Goal: Find specific fact: Find specific fact

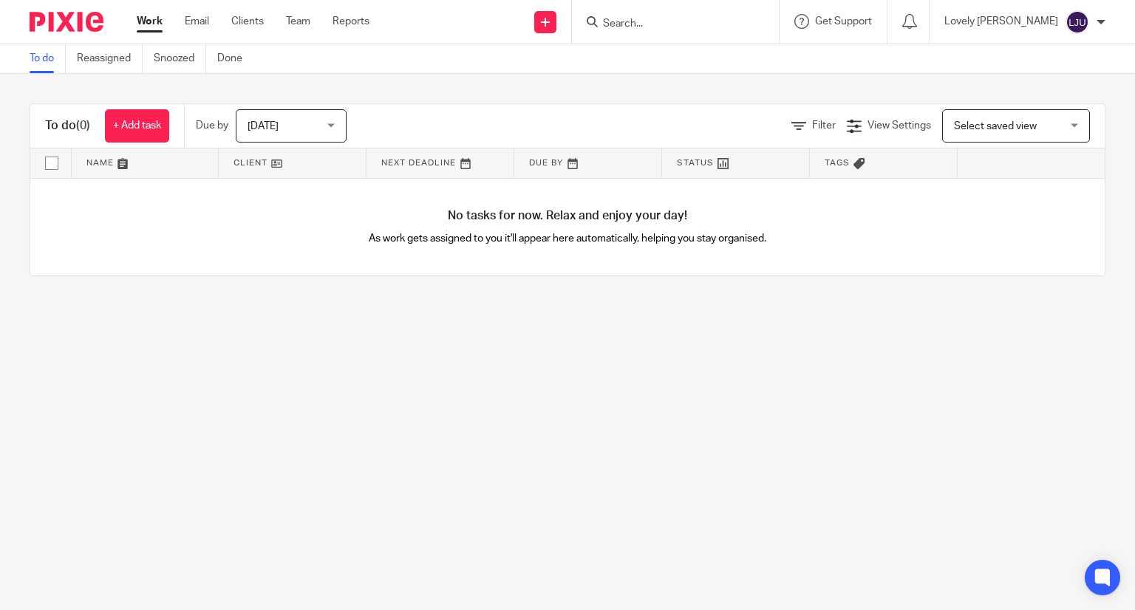
click at [706, 26] on input "Search" at bounding box center [667, 24] width 133 height 13
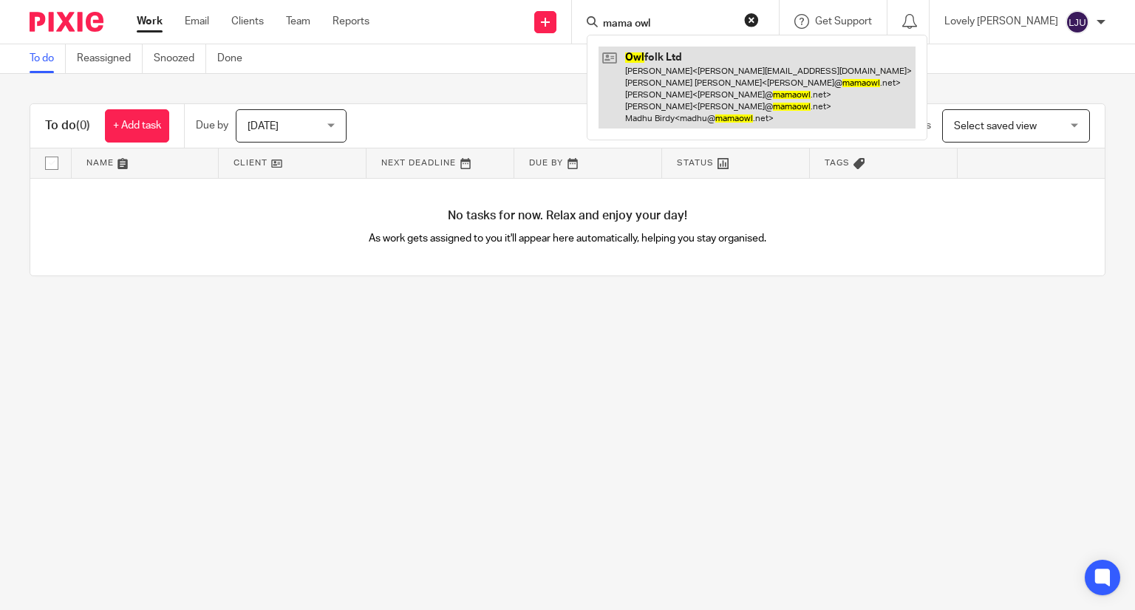
type input "mama owl"
click at [713, 55] on link at bounding box center [756, 88] width 317 height 82
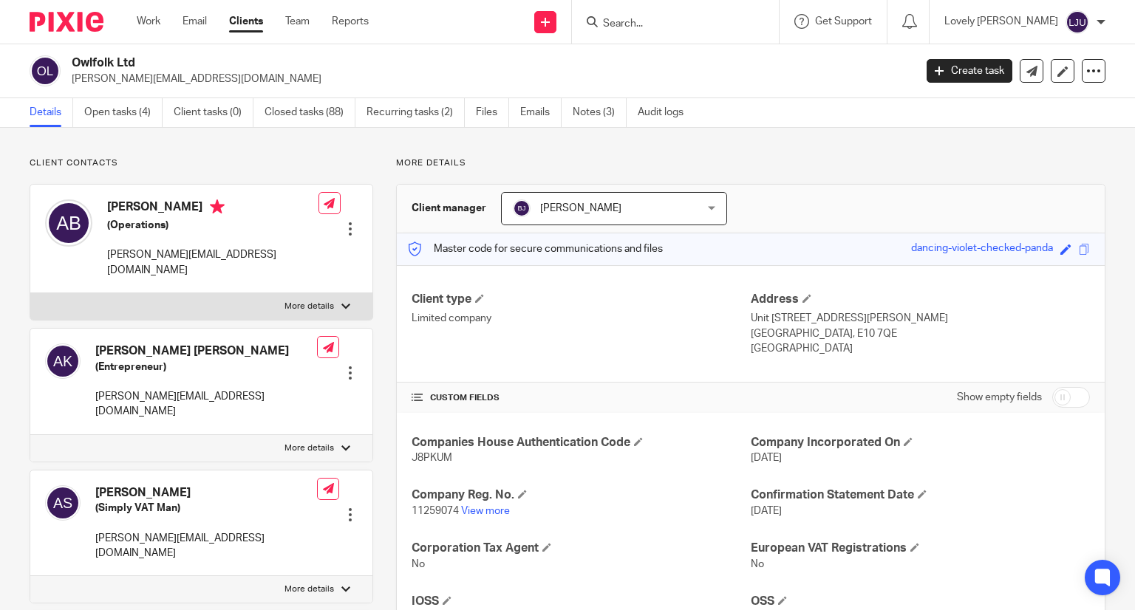
click at [0, 157] on div "Client contacts [PERSON_NAME] (Operations) [PERSON_NAME][EMAIL_ADDRESS][DOMAIN_…" at bounding box center [567, 587] width 1135 height 918
click at [596, 111] on link "Notes (3)" at bounding box center [600, 112] width 54 height 29
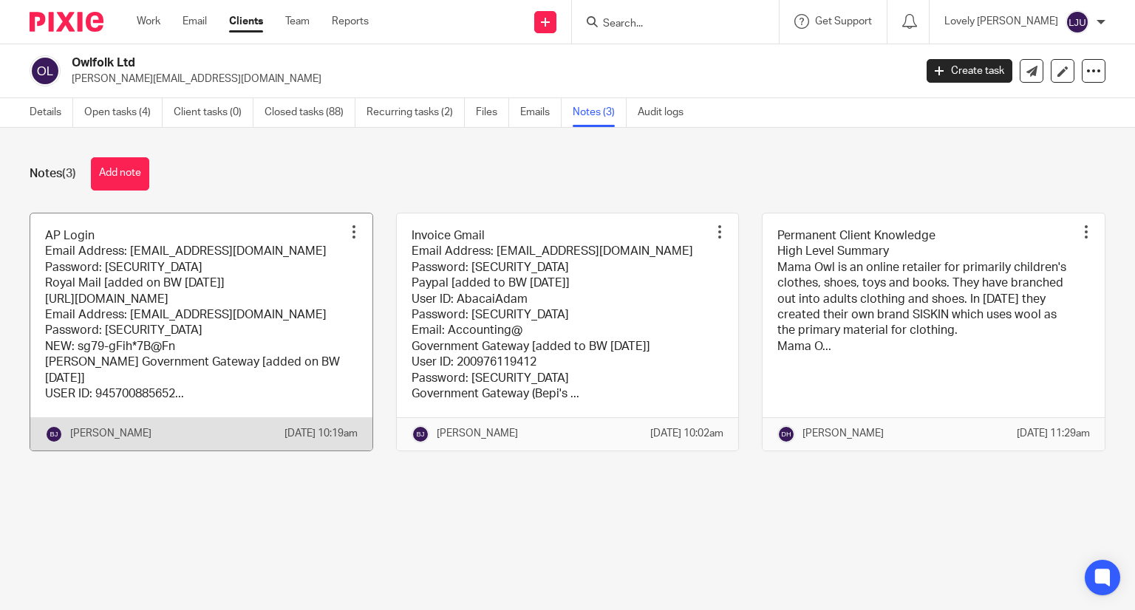
click at [243, 318] on link at bounding box center [201, 332] width 342 height 237
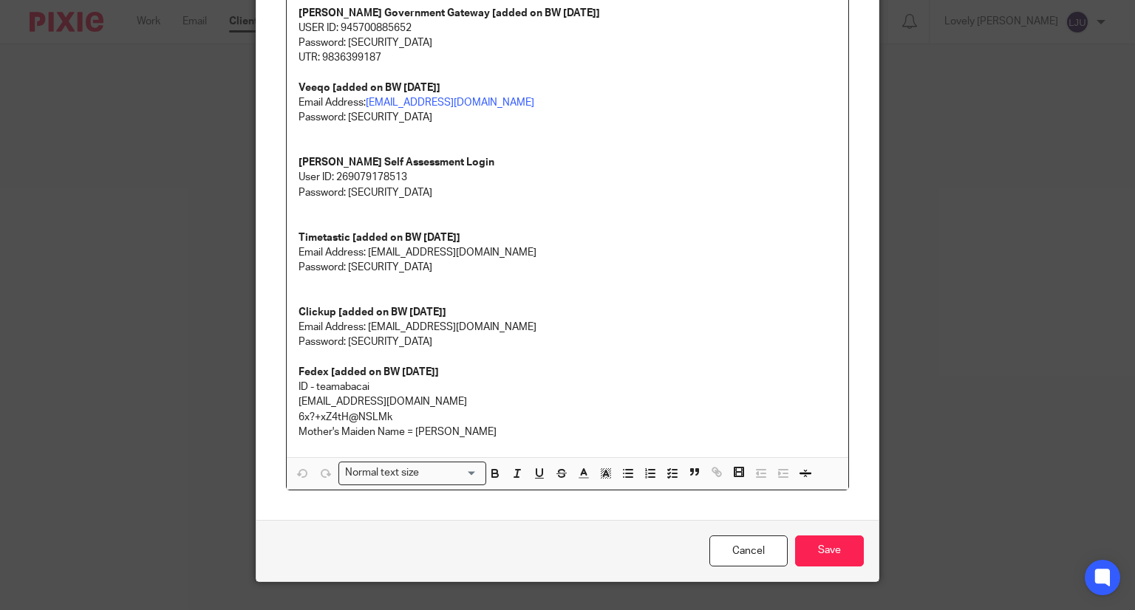
scroll to position [344, 0]
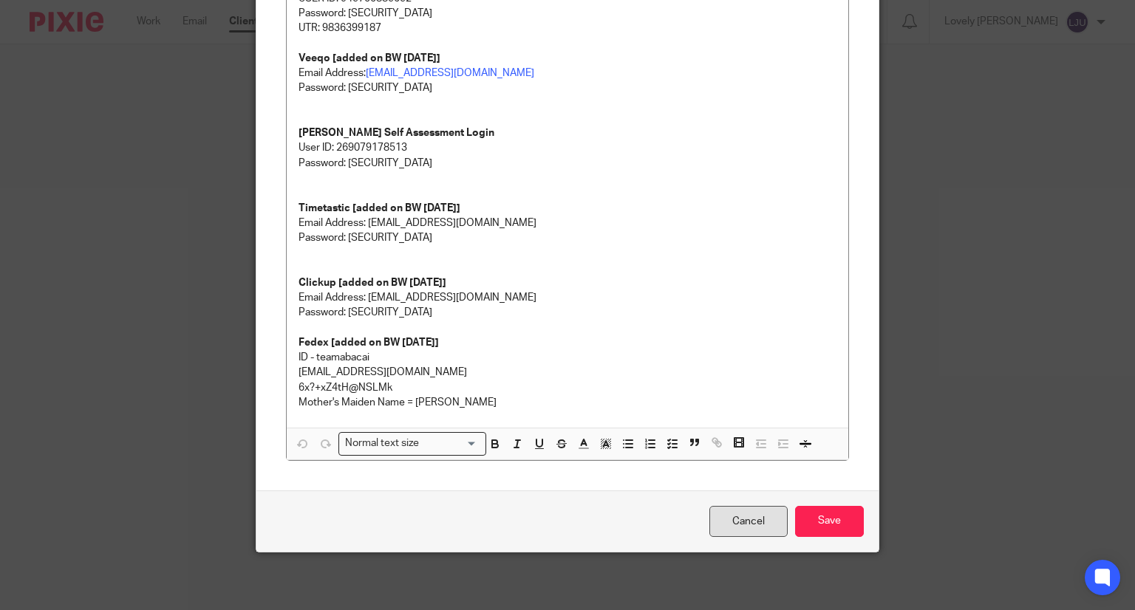
click at [730, 522] on link "Cancel" at bounding box center [748, 522] width 78 height 32
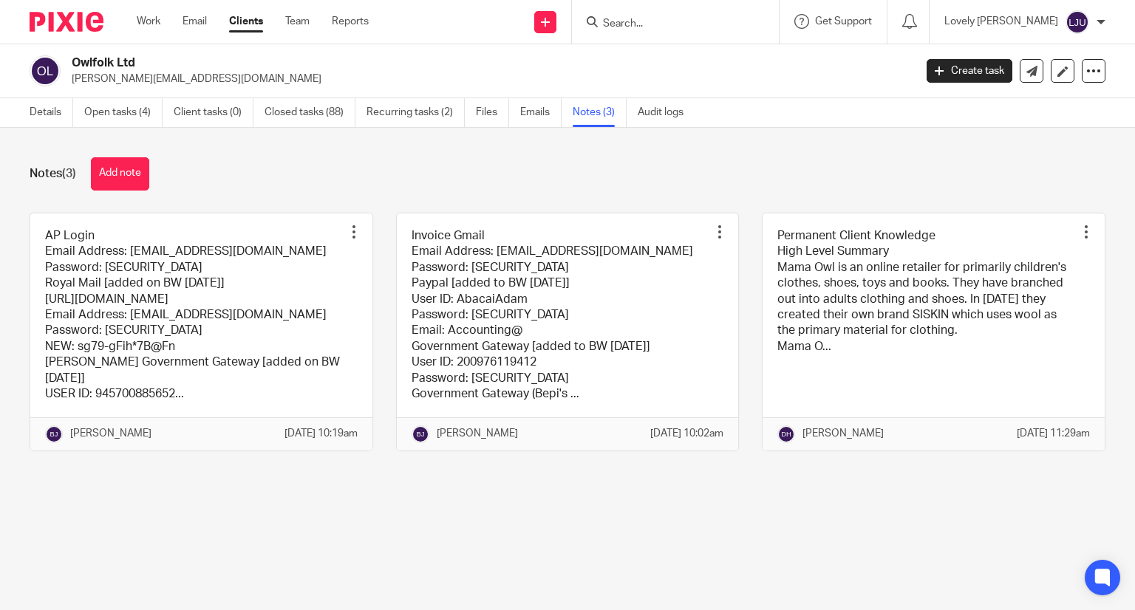
click at [517, 307] on link at bounding box center [568, 332] width 342 height 237
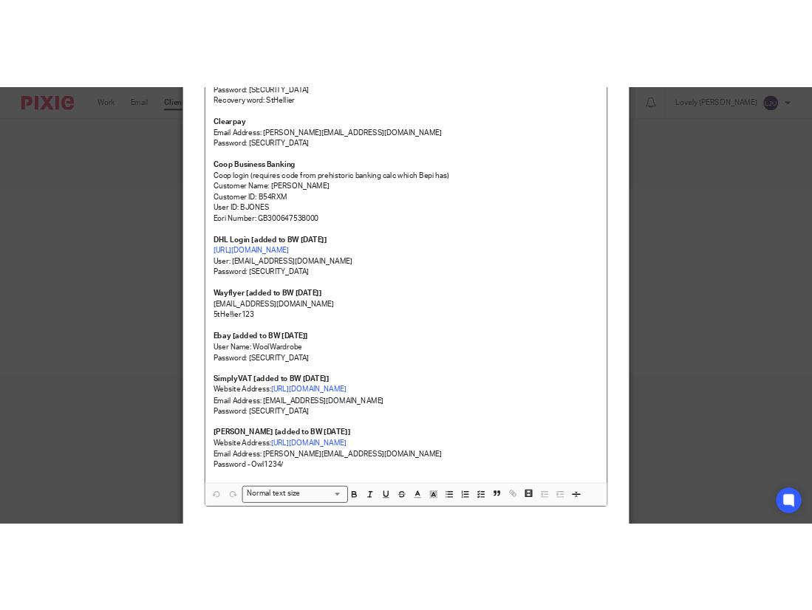
scroll to position [366, 0]
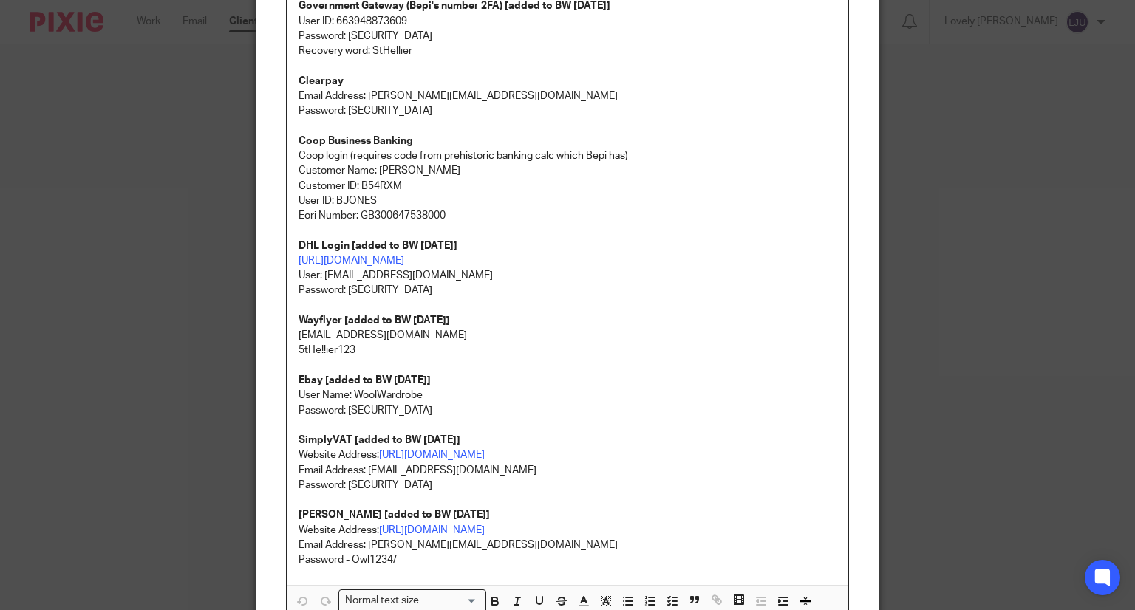
click at [514, 258] on p "[URL][DOMAIN_NAME] User: [EMAIL_ADDRESS][DOMAIN_NAME]" at bounding box center [568, 268] width 539 height 30
drag, startPoint x: 514, startPoint y: 259, endPoint x: 280, endPoint y: 264, distance: 233.5
click at [287, 264] on div "Invoice Gmail Email Address: accounts@mamaowl.net Password: paymenow4321!! Payp…" at bounding box center [568, 189] width 562 height 794
copy link "https://mybill.dhl.com/login/?next=/dashboard/"
click at [675, 228] on p at bounding box center [568, 230] width 539 height 15
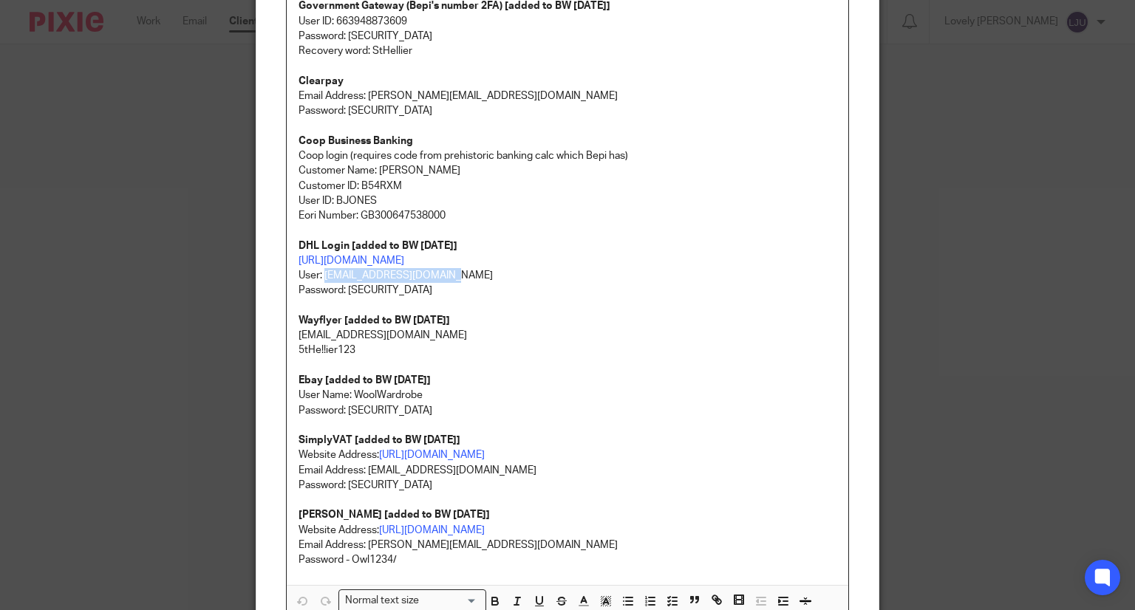
drag, startPoint x: 437, startPoint y: 276, endPoint x: 319, endPoint y: 271, distance: 118.3
click at [319, 271] on p "https://mybill.dhl.com/login/?next=/dashboard/ User: accounting@abacai.co.uk" at bounding box center [568, 268] width 539 height 30
copy p "accounting@abacai.co.uk"
drag, startPoint x: 408, startPoint y: 290, endPoint x: 343, endPoint y: 284, distance: 65.4
click at [343, 284] on p "Password: 5tHe!!ier123!" at bounding box center [568, 290] width 539 height 15
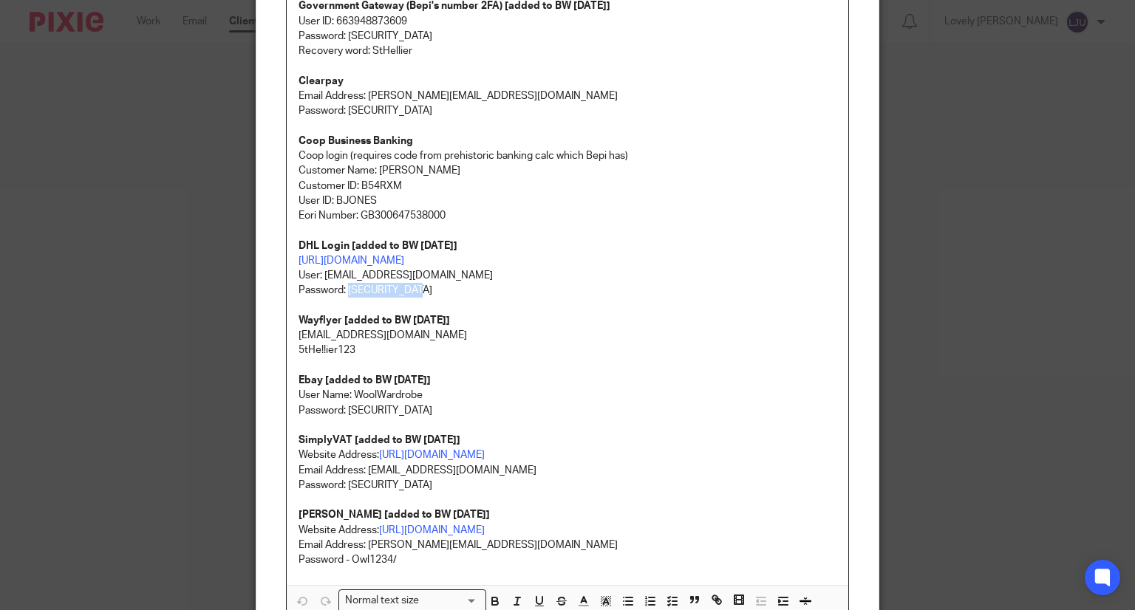
copy p "5tHe!!ier123!"
click at [66, 293] on div "Edit note Content Invoice Gmail Email Address: accounts@mamaowl.net Password: p…" at bounding box center [567, 305] width 1135 height 610
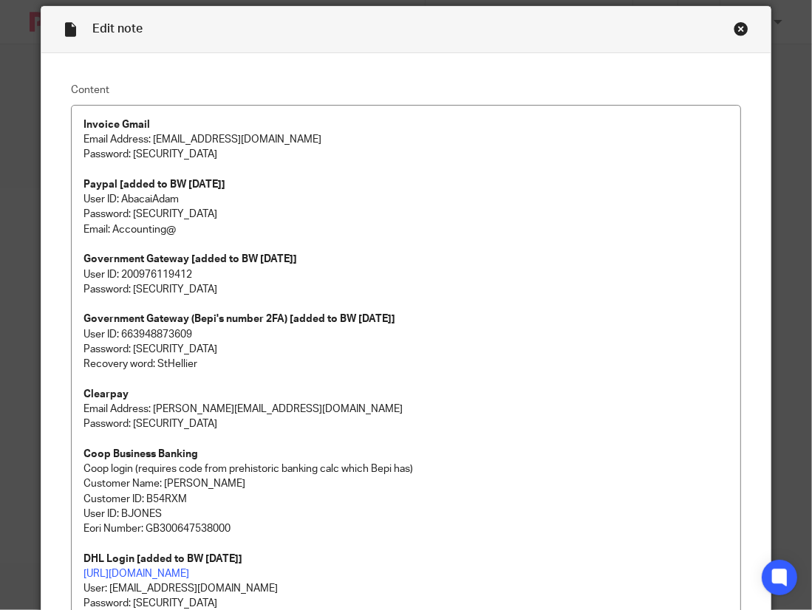
scroll to position [0, 0]
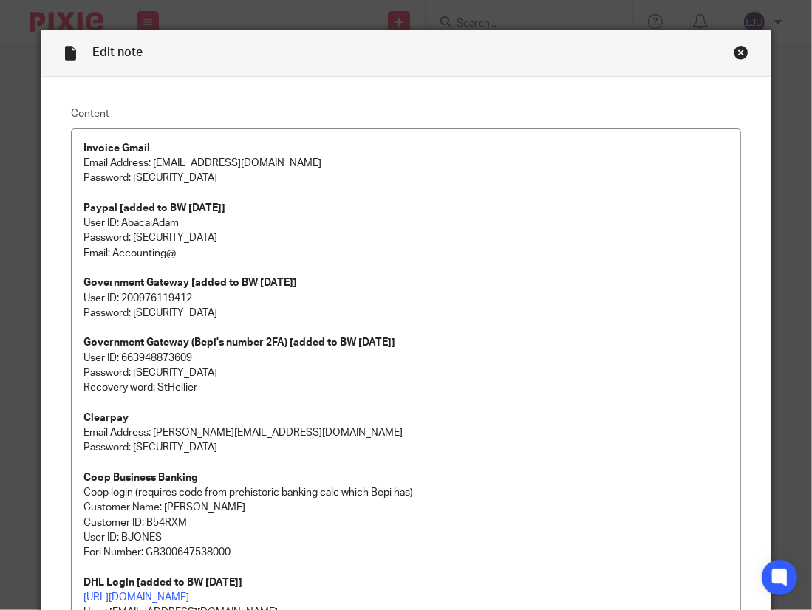
click at [734, 48] on div "Close this dialog window" at bounding box center [741, 52] width 15 height 15
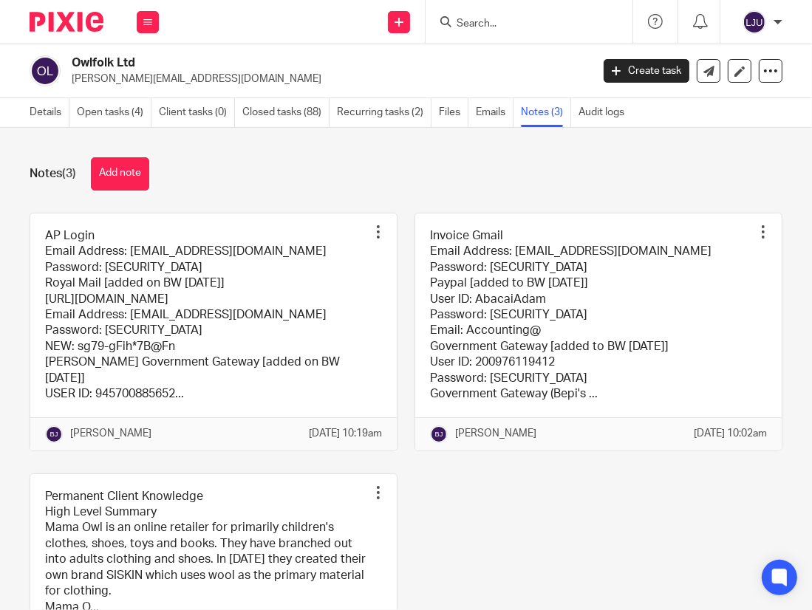
click at [310, 1] on div "Send new email Create task Add client Get Support Contact via email Check our d…" at bounding box center [493, 22] width 638 height 44
